Goal: Transaction & Acquisition: Purchase product/service

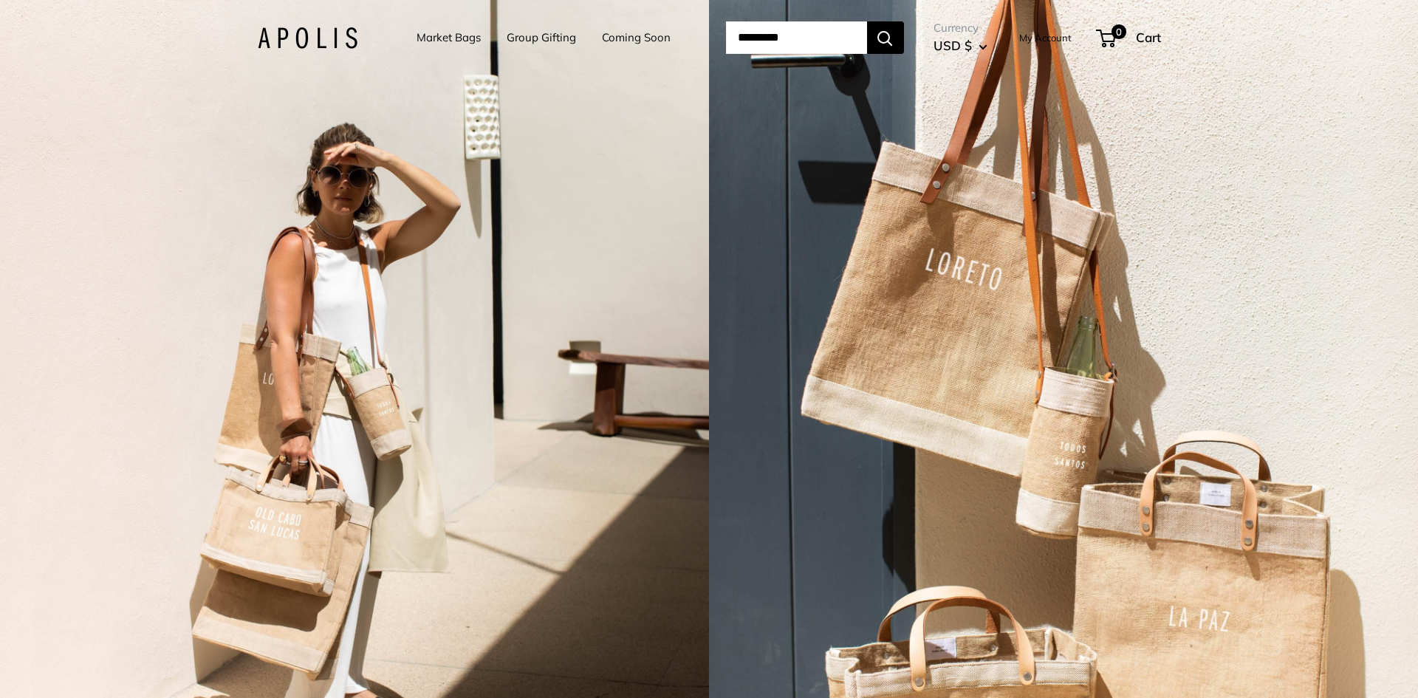
click at [440, 38] on link "Market Bags" at bounding box center [449, 37] width 64 height 21
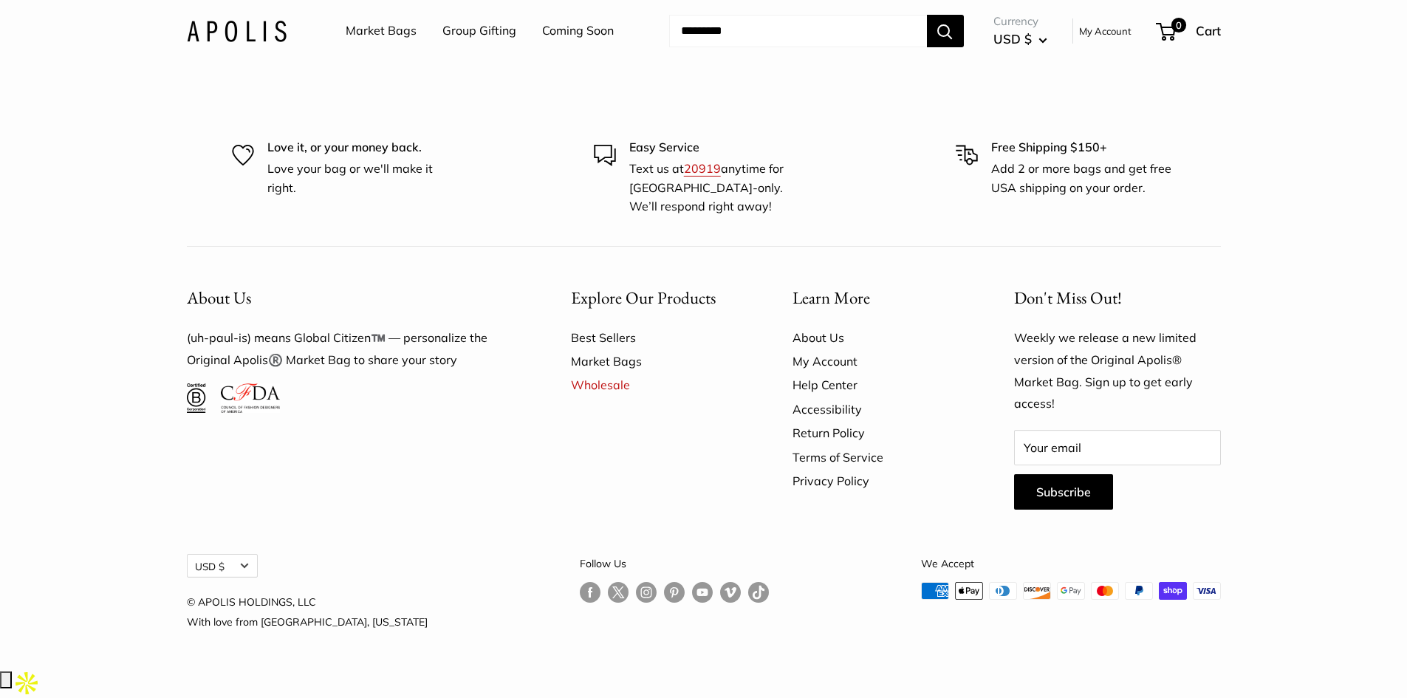
scroll to position [3966, 0]
